Goal: Task Accomplishment & Management: Manage account settings

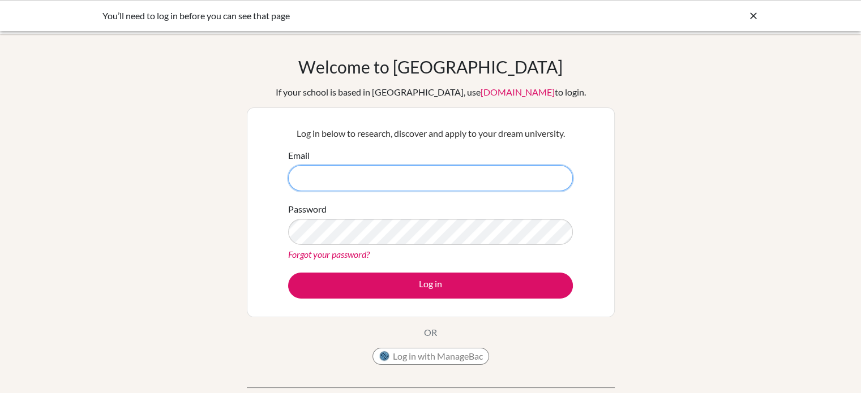
click at [414, 172] on input "Email" at bounding box center [430, 178] width 285 height 26
type input "[EMAIL_ADDRESS][DOMAIN_NAME]"
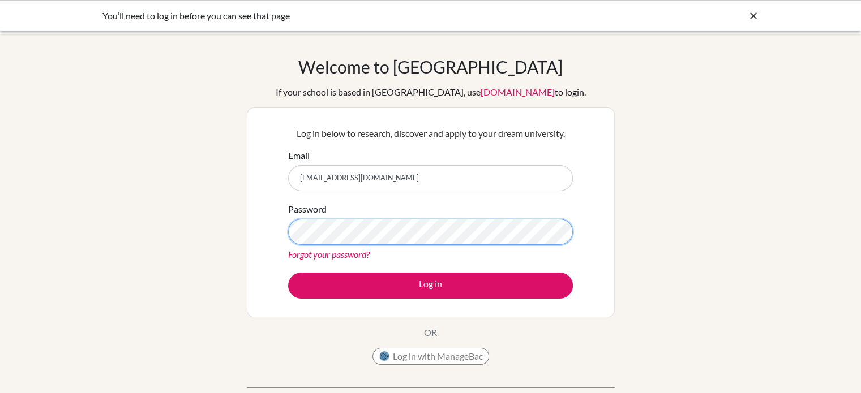
click at [288, 273] on button "Log in" at bounding box center [430, 286] width 285 height 26
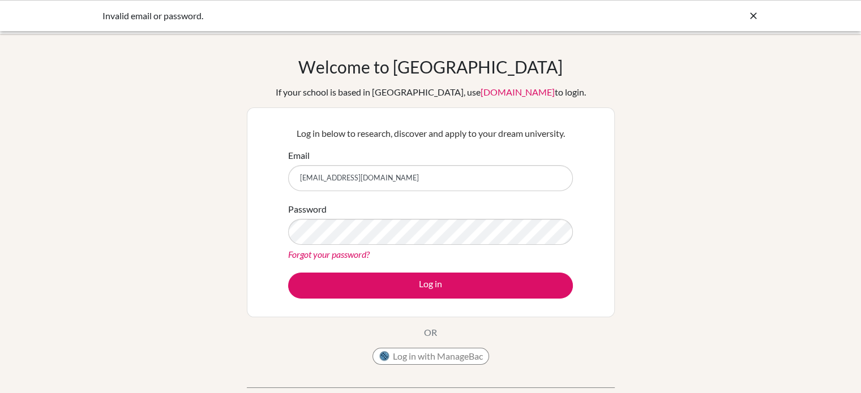
click at [418, 173] on input "[EMAIL_ADDRESS][DOMAIN_NAME]" at bounding box center [430, 178] width 285 height 26
type input "[EMAIL_ADDRESS][DOMAIN_NAME]"
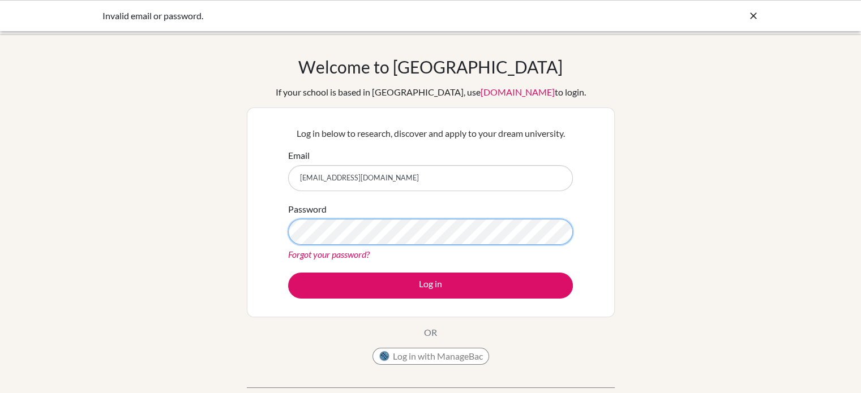
click at [288, 273] on button "Log in" at bounding box center [430, 286] width 285 height 26
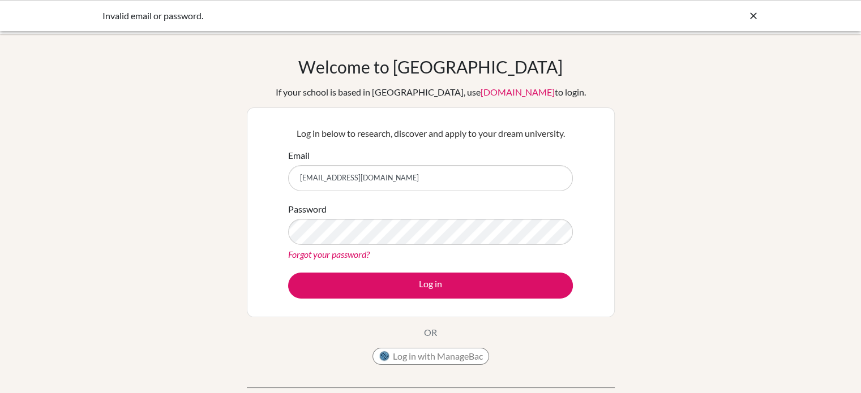
click at [352, 252] on link "Forgot your password?" at bounding box center [329, 254] width 82 height 11
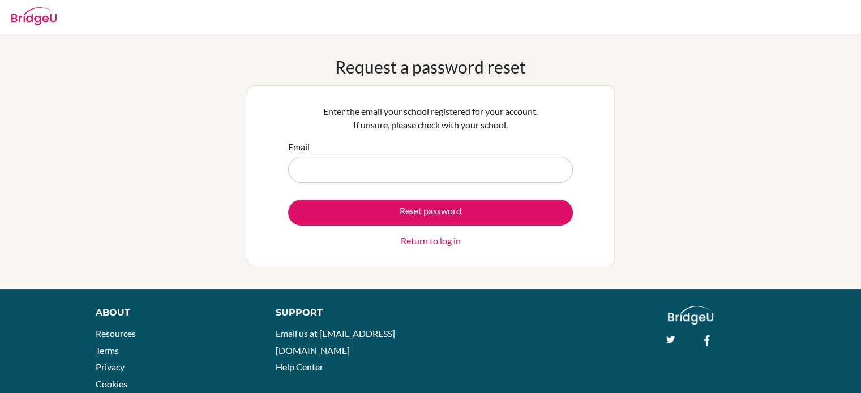
click at [356, 168] on input "Email" at bounding box center [430, 170] width 285 height 26
type input "mlainez@macrisschool.org"
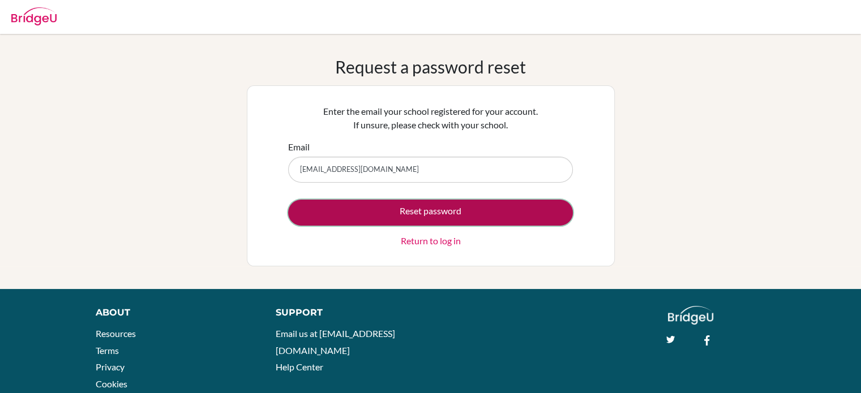
click at [372, 208] on button "Reset password" at bounding box center [430, 213] width 285 height 26
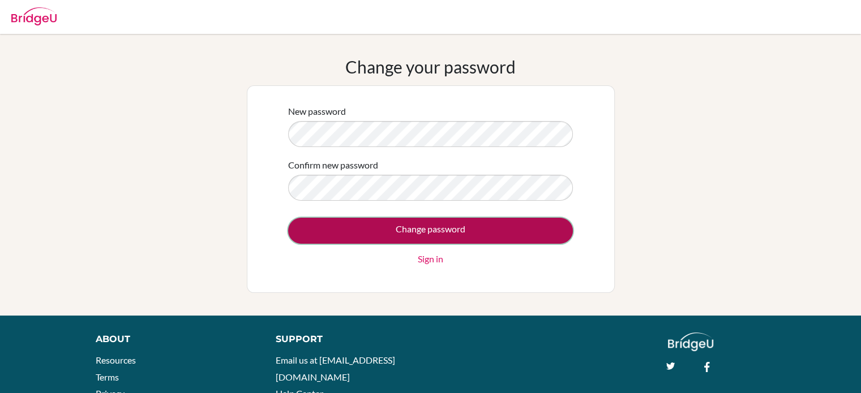
click at [374, 224] on input "Change password" at bounding box center [430, 231] width 285 height 26
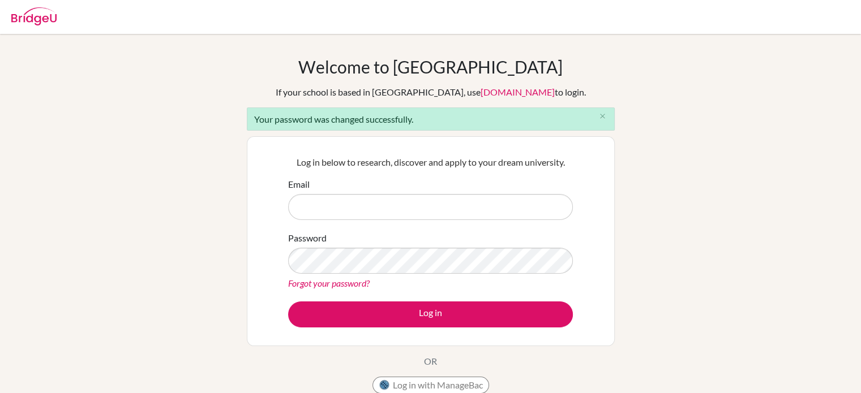
click at [352, 205] on input "Email" at bounding box center [430, 207] width 285 height 26
drag, startPoint x: 352, startPoint y: 205, endPoint x: 321, endPoint y: 206, distance: 30.6
click at [321, 206] on input "Email" at bounding box center [430, 207] width 285 height 26
type input "[EMAIL_ADDRESS][DOMAIN_NAME]"
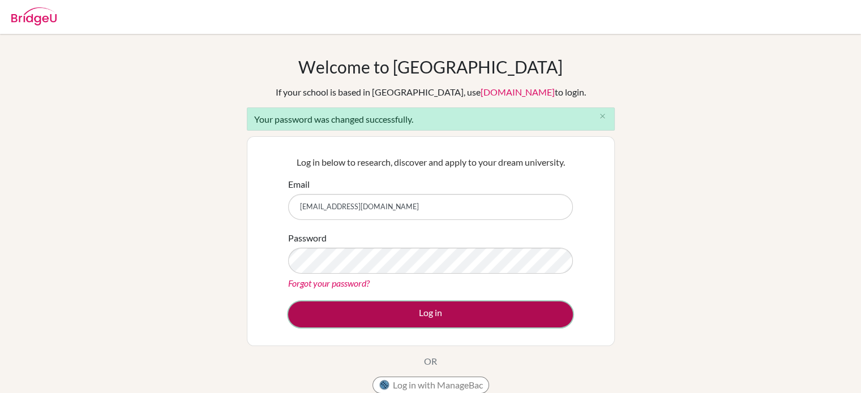
click at [356, 314] on button "Log in" at bounding box center [430, 315] width 285 height 26
